Goal: Check status: Check status

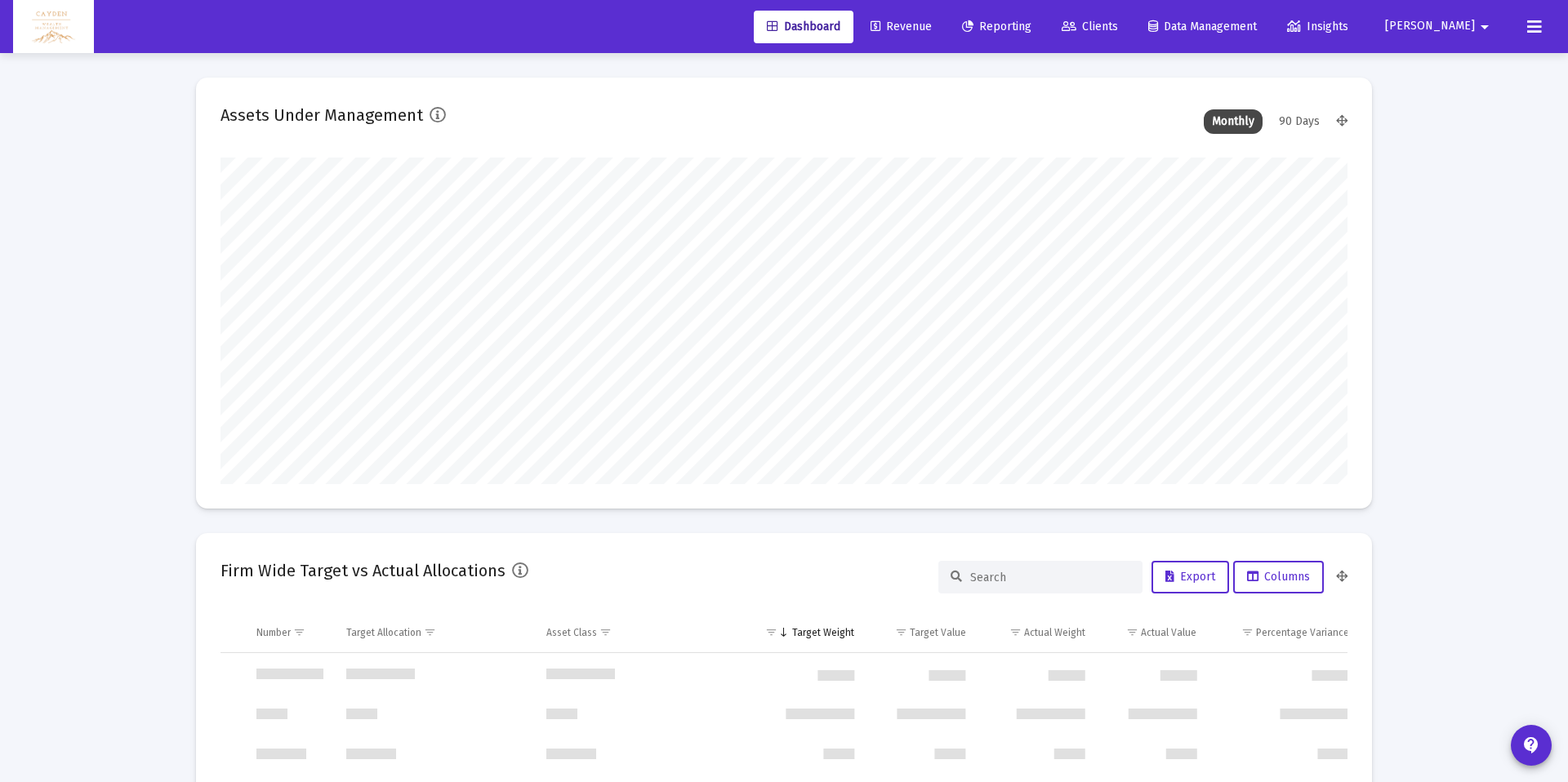
scroll to position [784, 0]
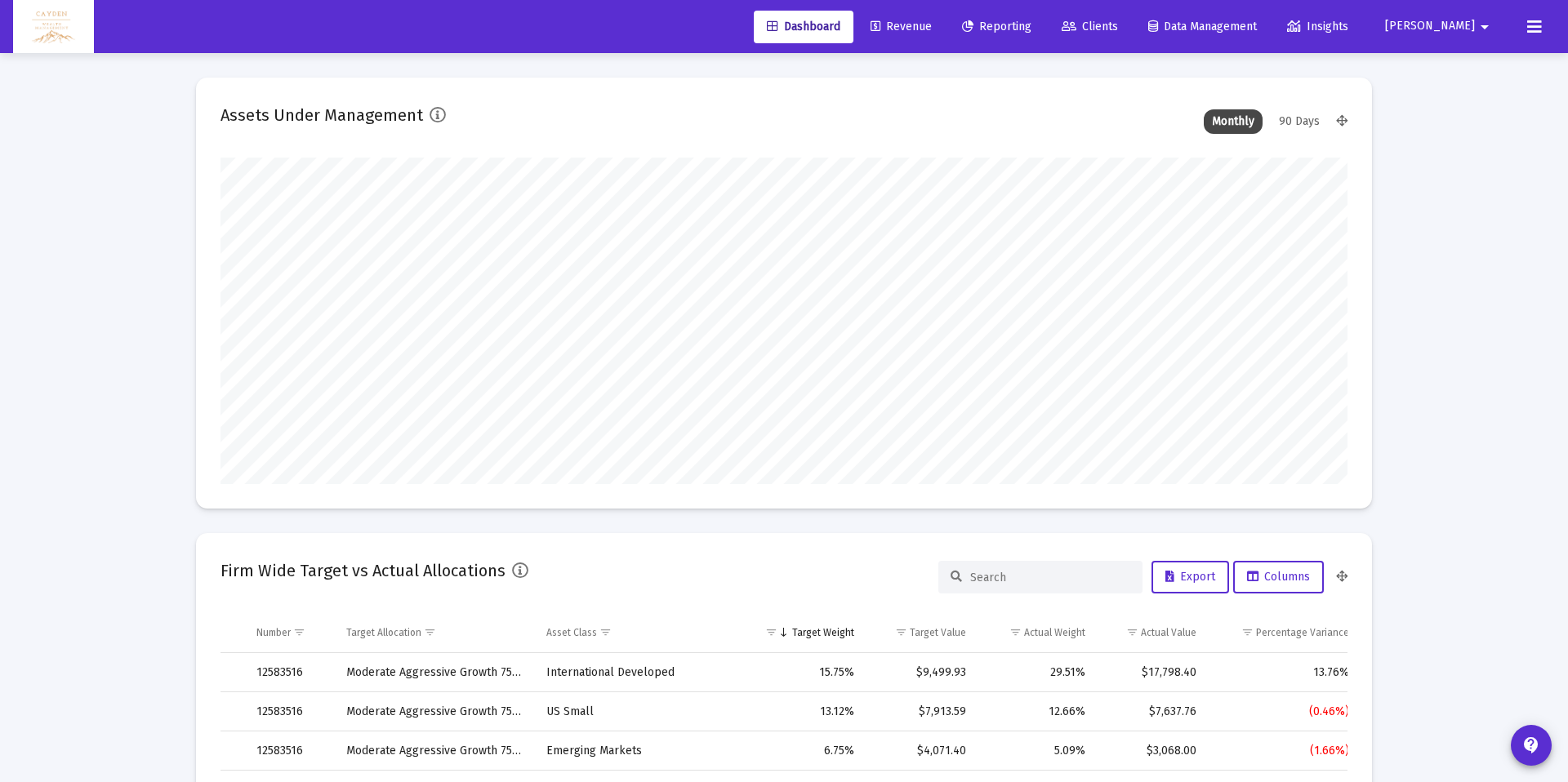
type input "5280-01-01"
type input "[DATE]"
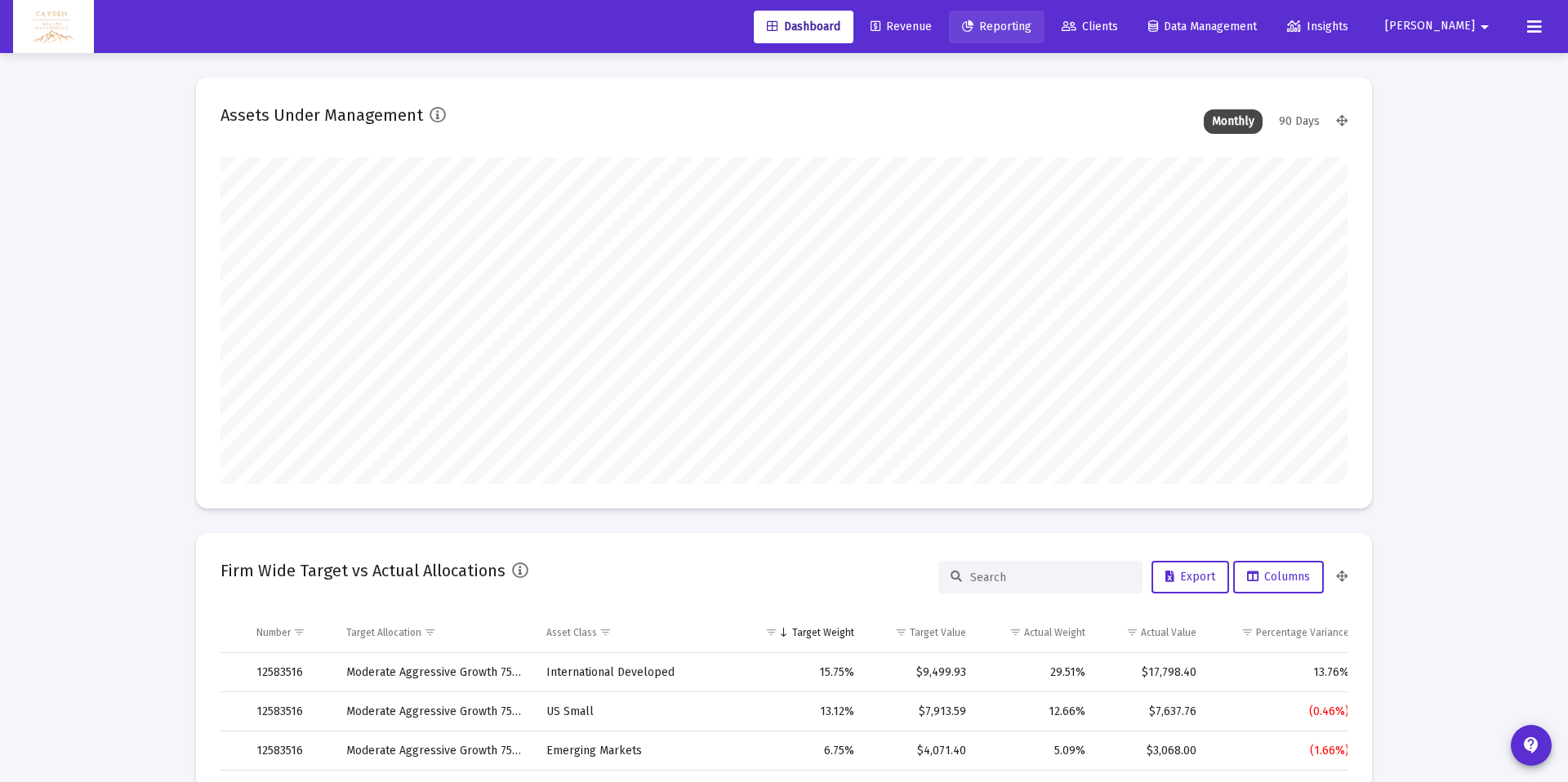
click at [1032, 26] on span "Reporting" at bounding box center [997, 27] width 69 height 14
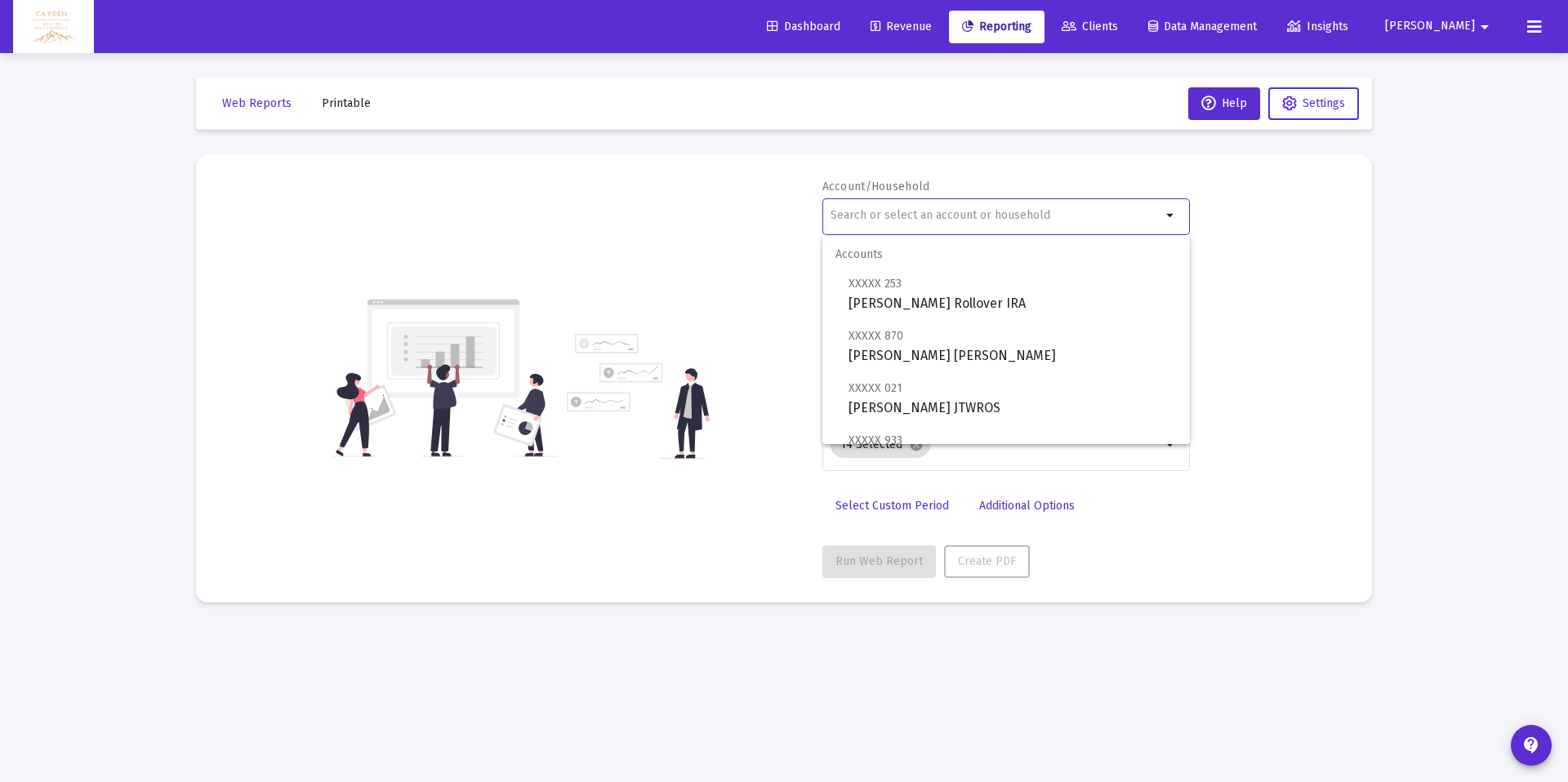
click at [960, 219] on input "text" at bounding box center [995, 216] width 331 height 13
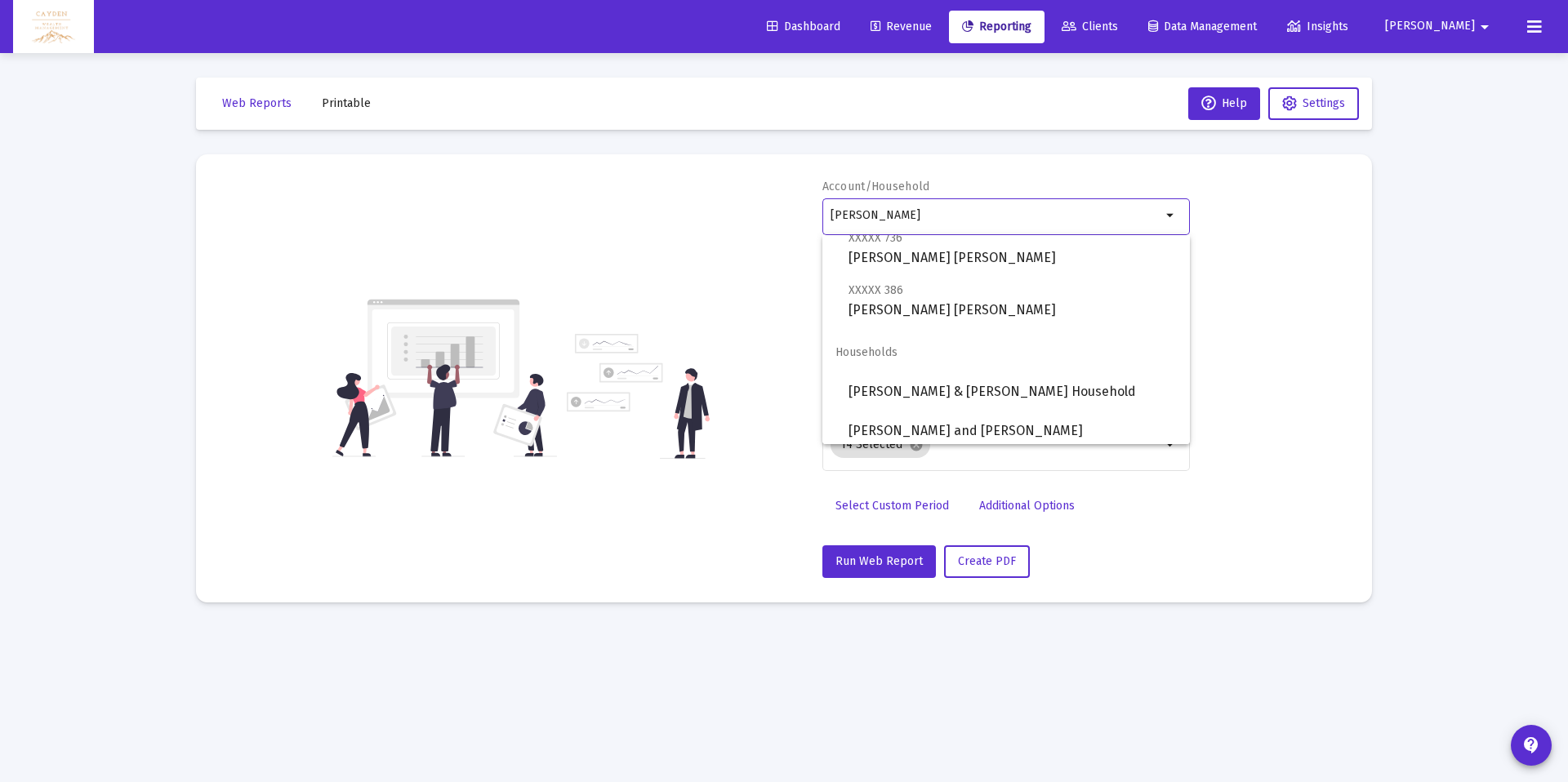
scroll to position [261, 0]
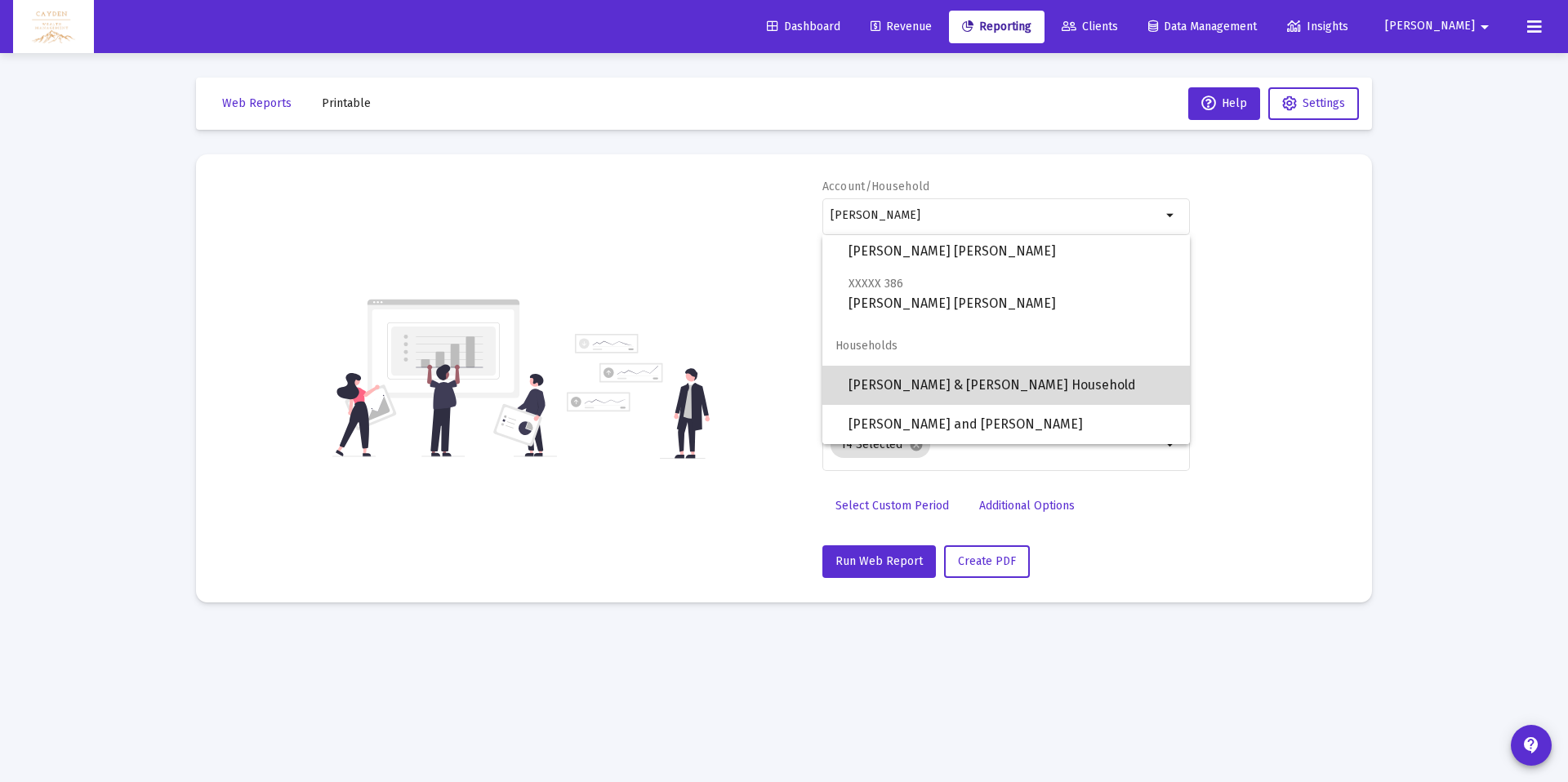
click at [942, 395] on span "[PERSON_NAME] & [PERSON_NAME] Household" at bounding box center [1012, 386] width 329 height 39
type input "[PERSON_NAME] & [PERSON_NAME] Household"
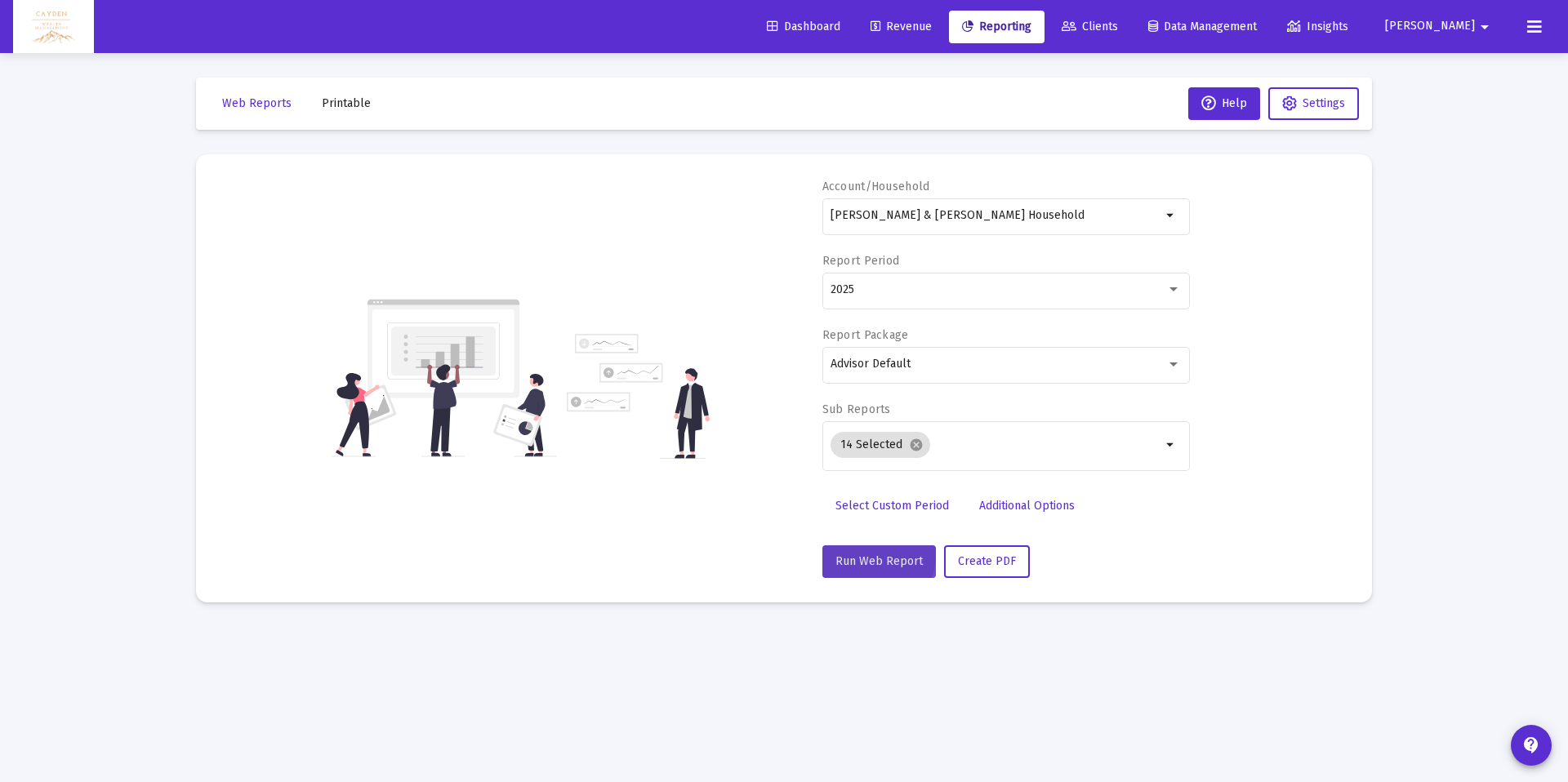
click at [870, 554] on span "Run Web Report" at bounding box center [879, 561] width 87 height 14
select select "View all"
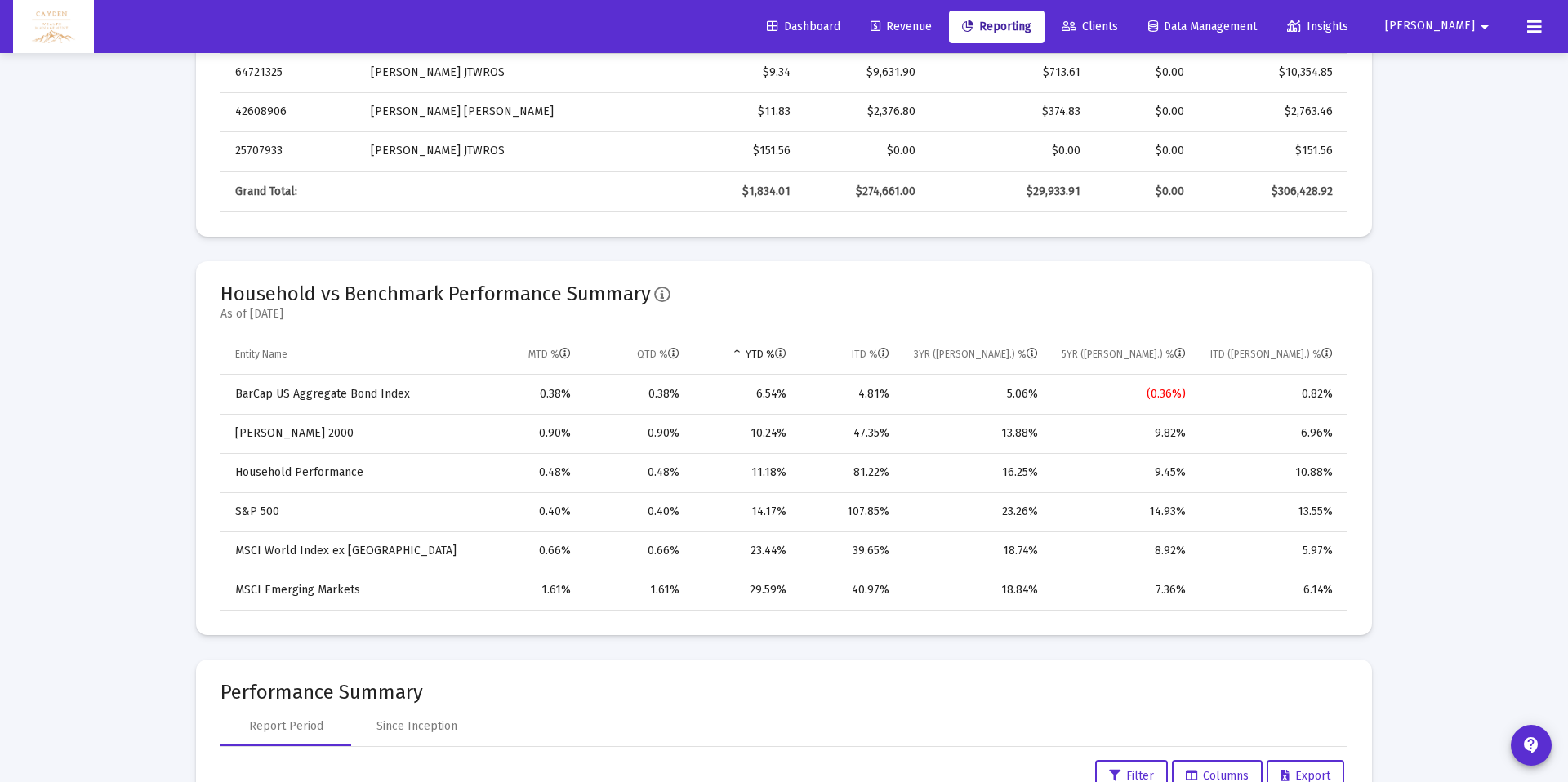
scroll to position [1038, 0]
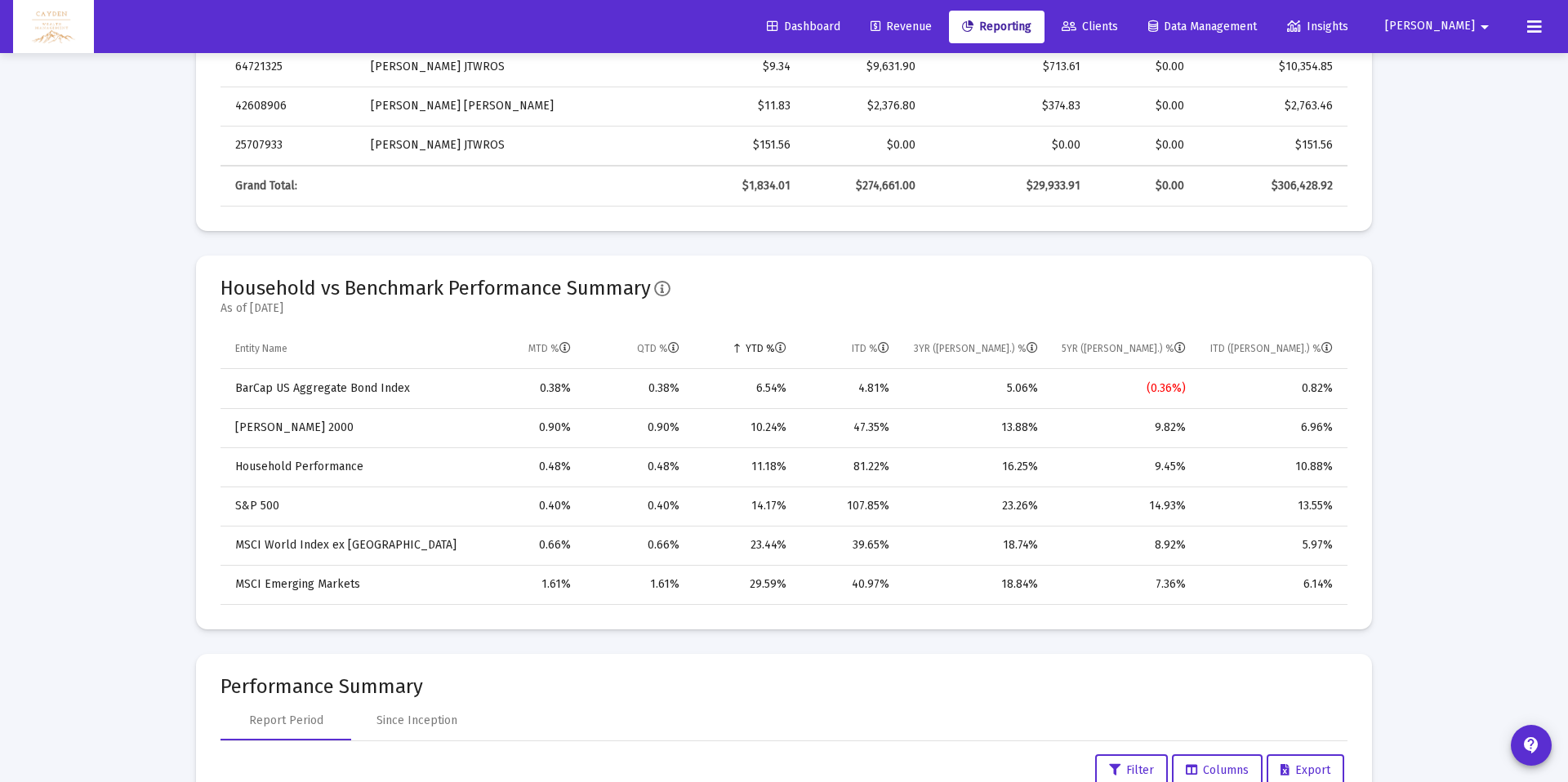
drag, startPoint x: 236, startPoint y: 468, endPoint x: 1331, endPoint y: 463, distance: 1095.0
click at [1331, 463] on tr "Household Performance 0.48% 0.48% 11.18% 81.22% 16.25% 9.45% 10.88%" at bounding box center [784, 467] width 1127 height 39
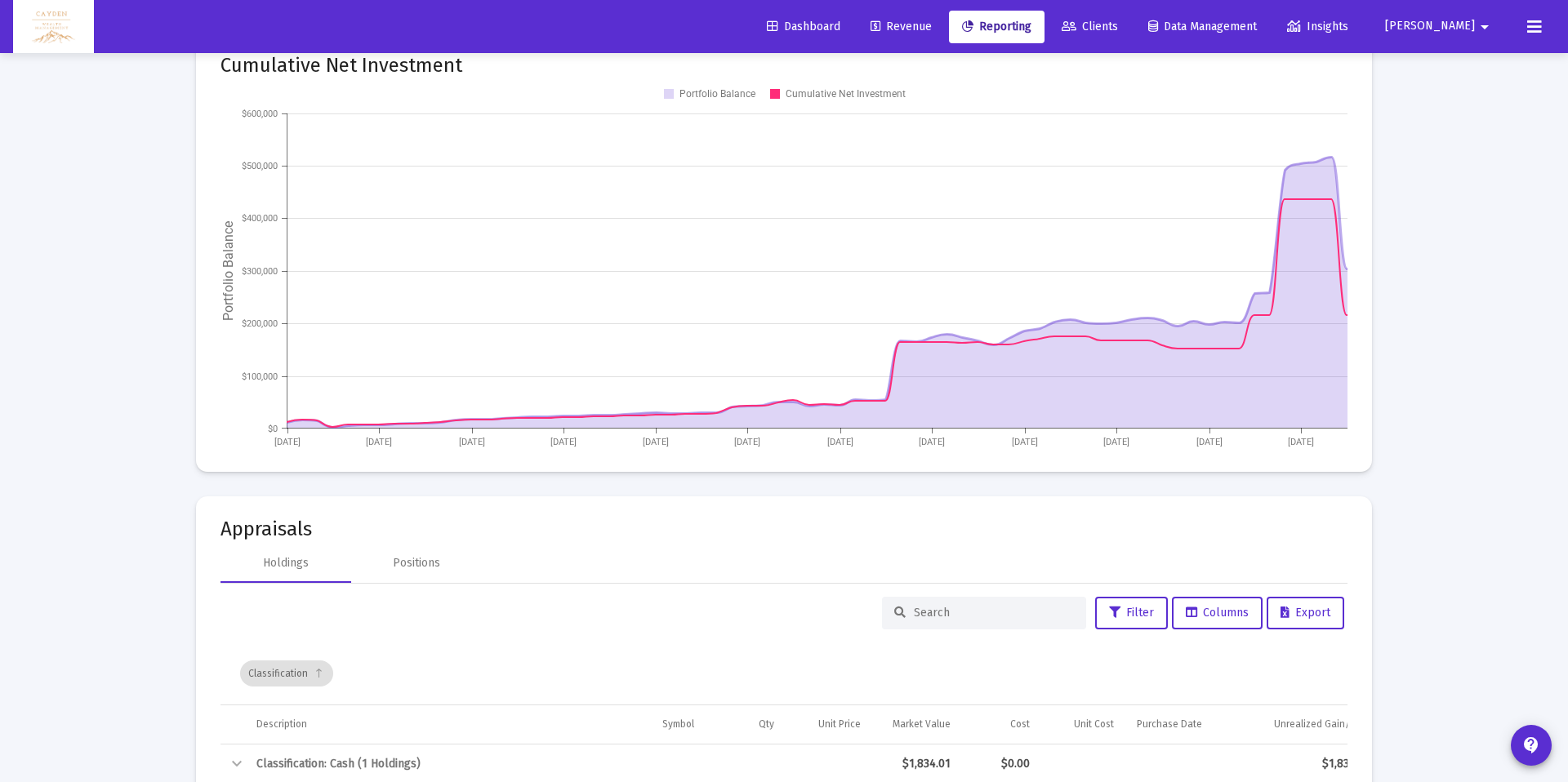
scroll to position [3377, 0]
